Goal: Task Accomplishment & Management: Use online tool/utility

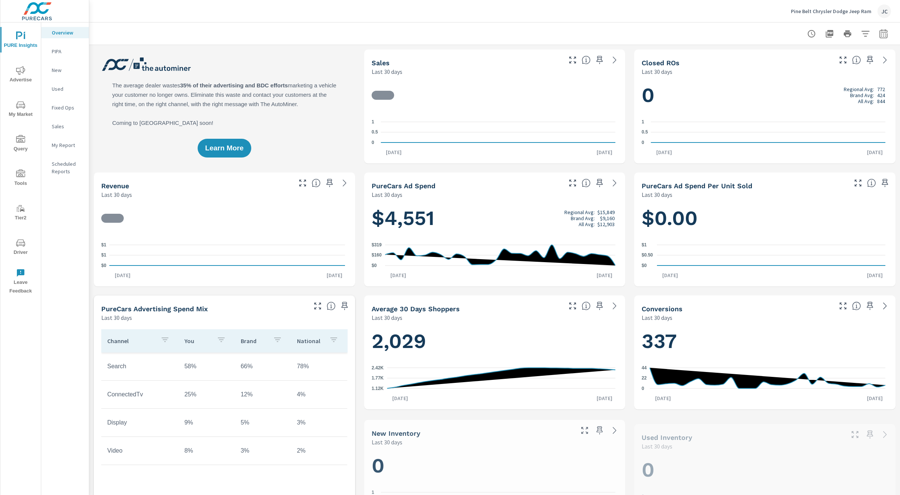
scroll to position [0, 0]
click at [20, 75] on span "Advertise" at bounding box center [21, 75] width 36 height 18
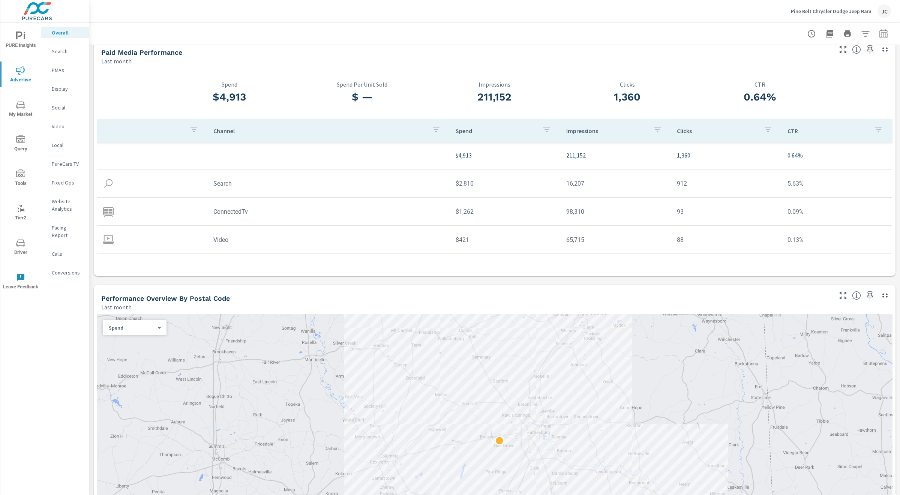
scroll to position [2, 0]
click at [67, 162] on p "PureCars TV" at bounding box center [67, 163] width 31 height 7
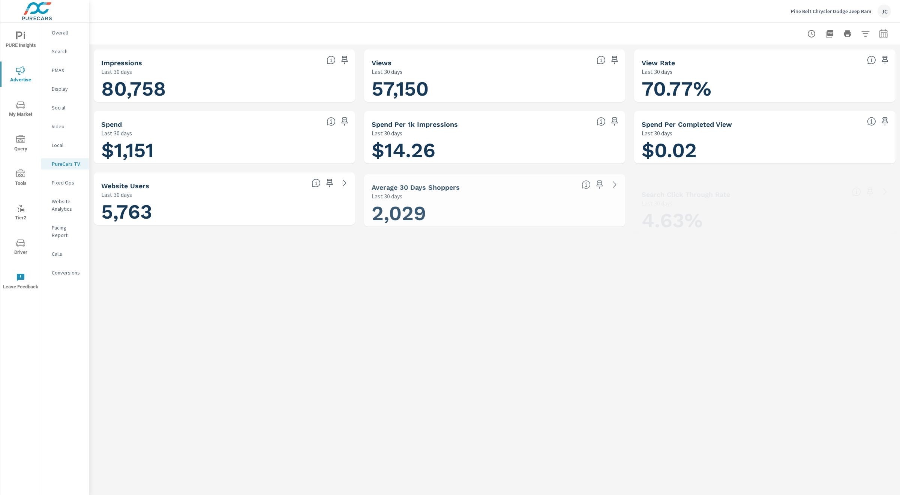
scroll to position [0, 0]
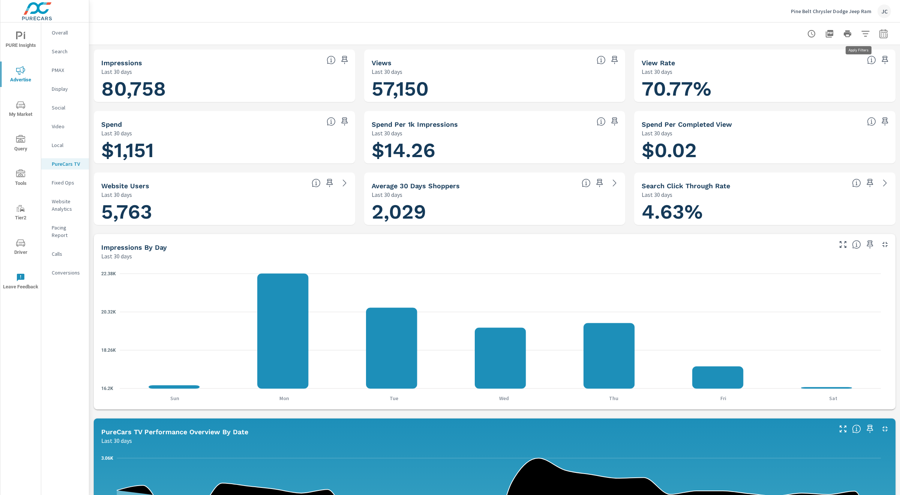
click at [863, 36] on button "button" at bounding box center [865, 33] width 15 height 15
click at [851, 124] on icon "filter options" at bounding box center [849, 126] width 9 height 9
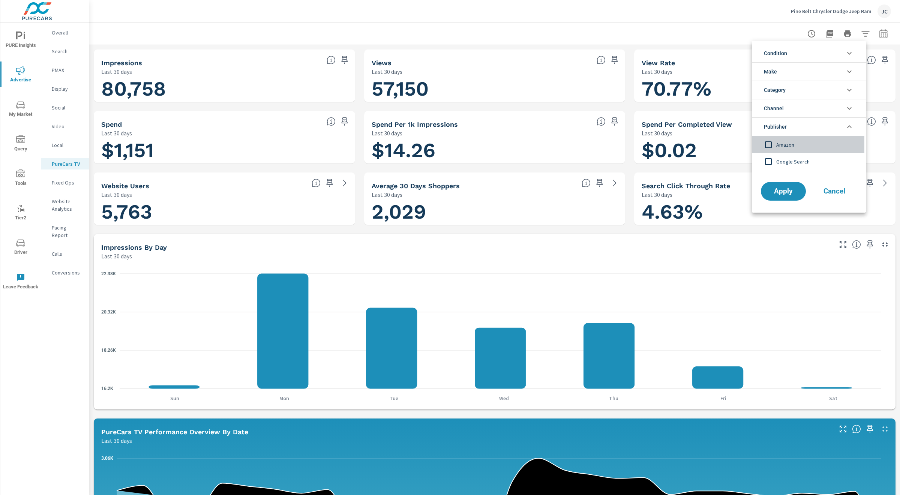
click at [771, 144] on input "filter options" at bounding box center [768, 145] width 16 height 16
click at [782, 193] on span "Apply" at bounding box center [783, 191] width 31 height 7
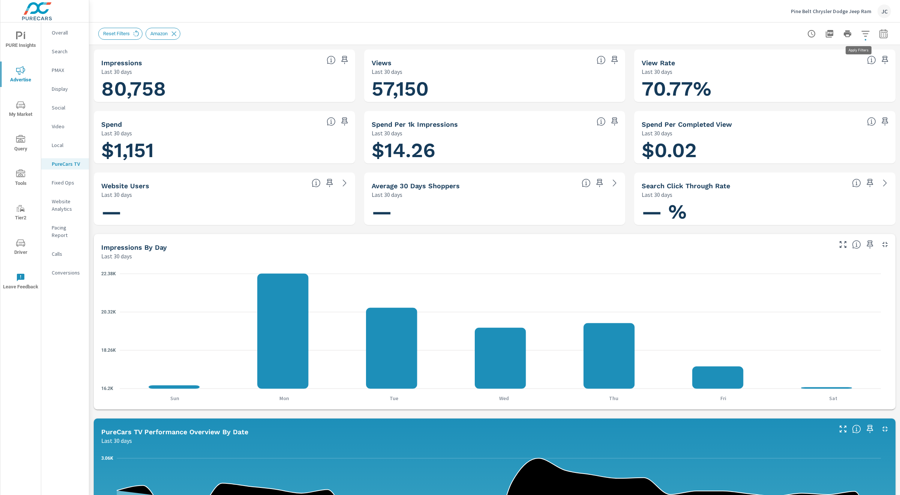
click at [863, 34] on button "button" at bounding box center [865, 33] width 15 height 15
click at [850, 106] on icon "filter options" at bounding box center [849, 108] width 9 height 9
click at [824, 175] on span "Cancel" at bounding box center [834, 172] width 30 height 7
